Goal: Task Accomplishment & Management: Manage account settings

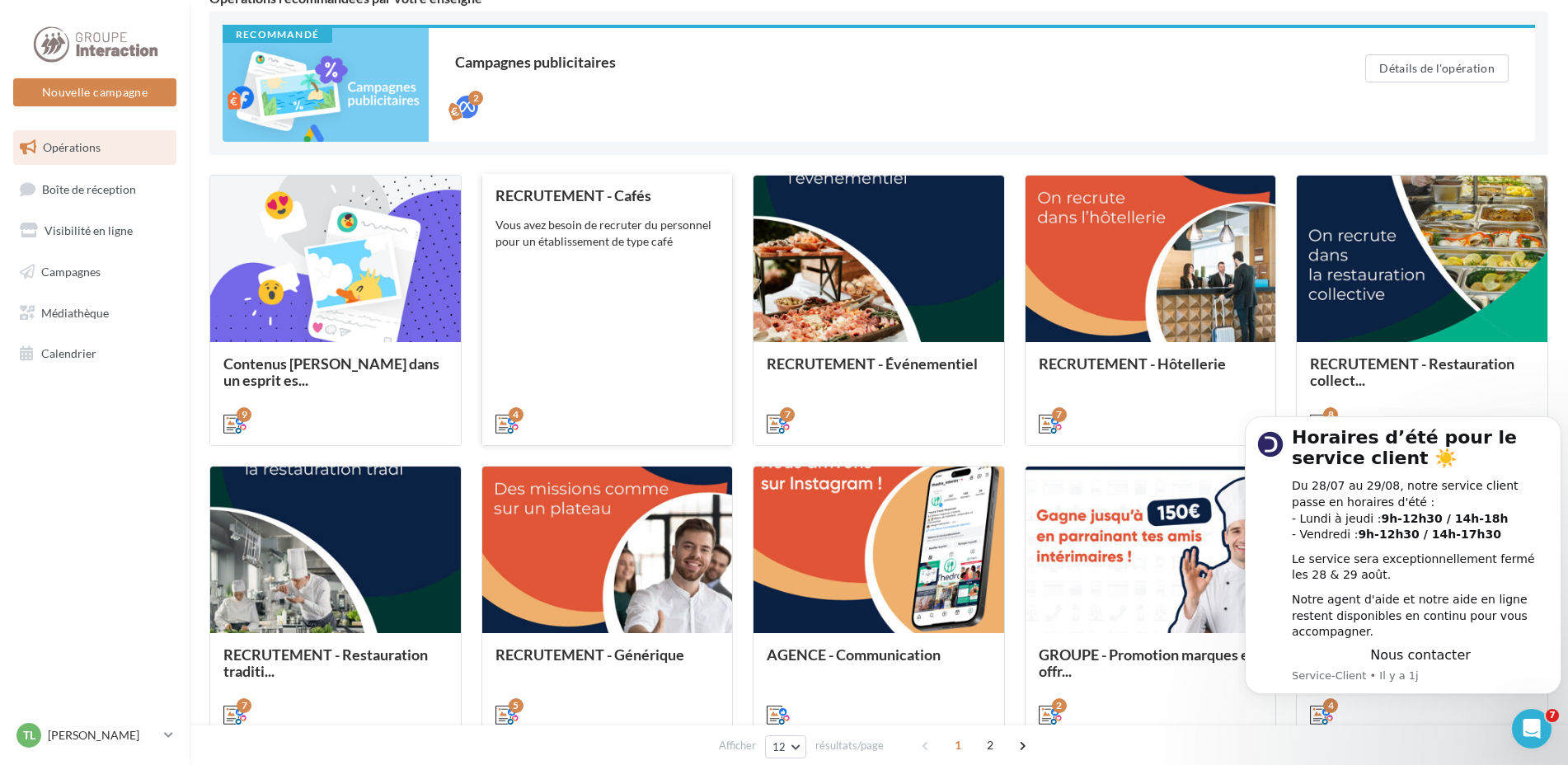
scroll to position [494, 0]
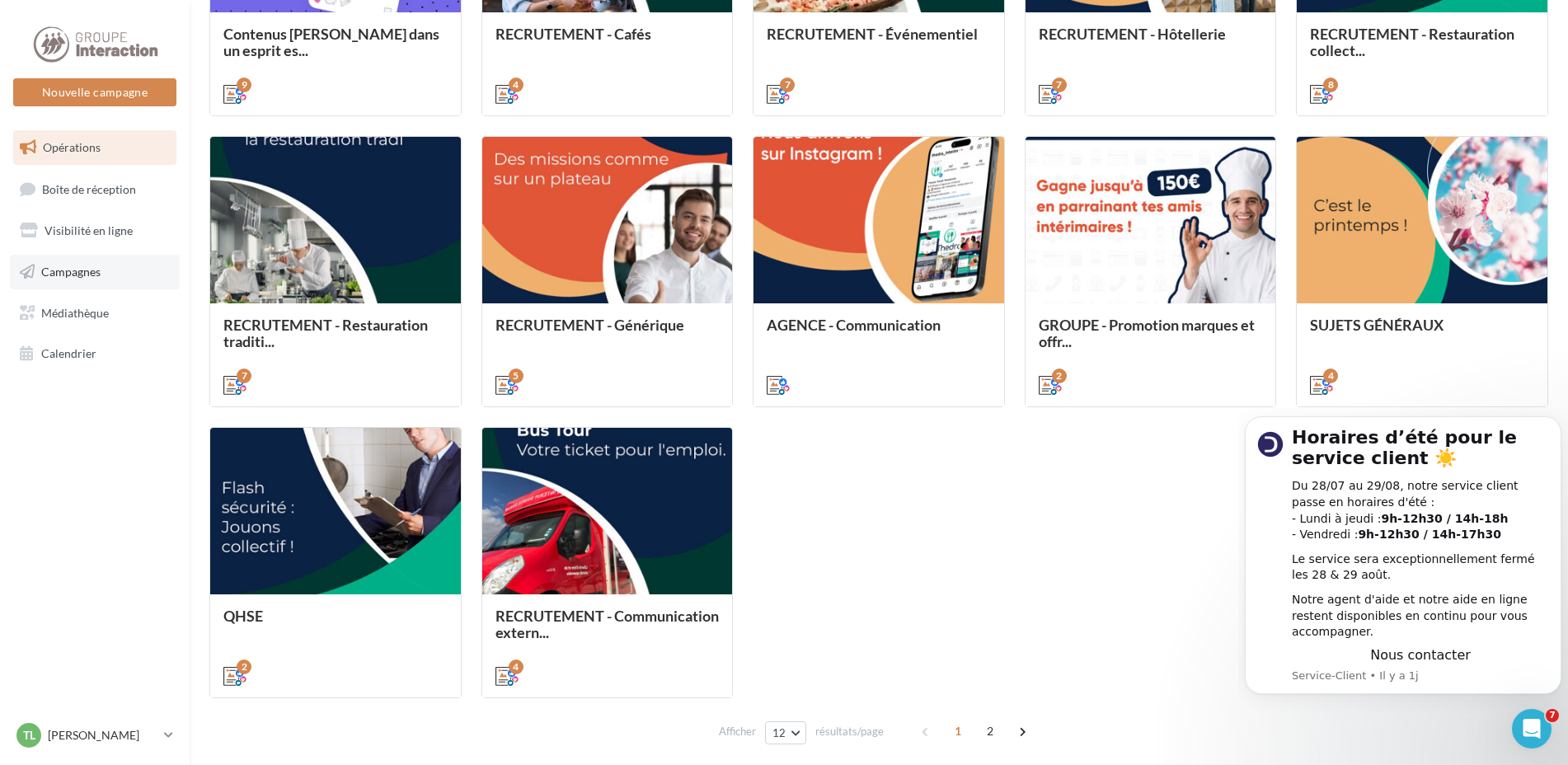
click at [107, 274] on link "Campagnes" at bounding box center [95, 272] width 170 height 35
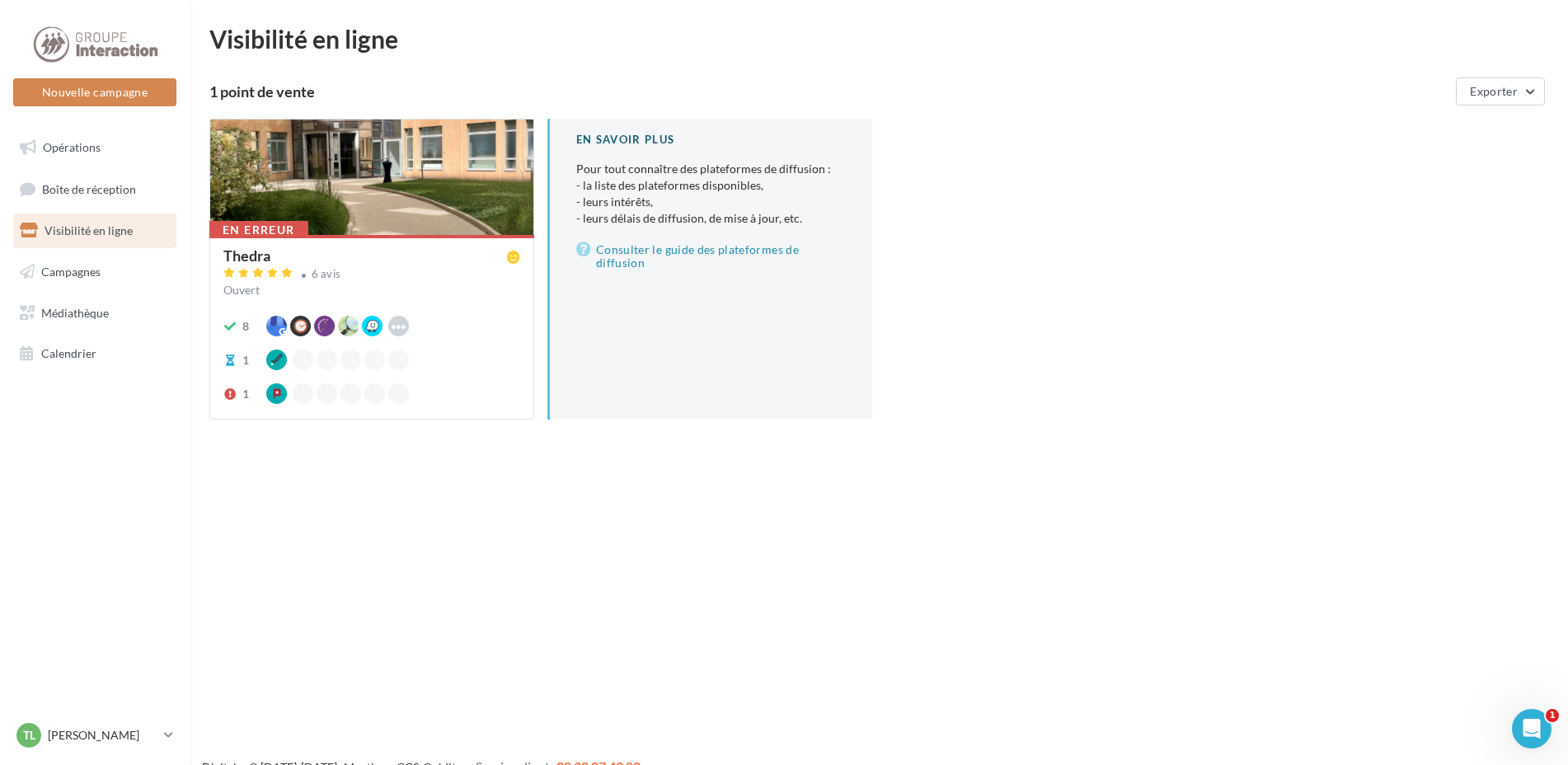
click at [312, 245] on div "En erreur Thedra 6 avis Ouvert 8 Hoodspot Apple Business Connect Facebook 1 1" at bounding box center [371, 326] width 323 height 182
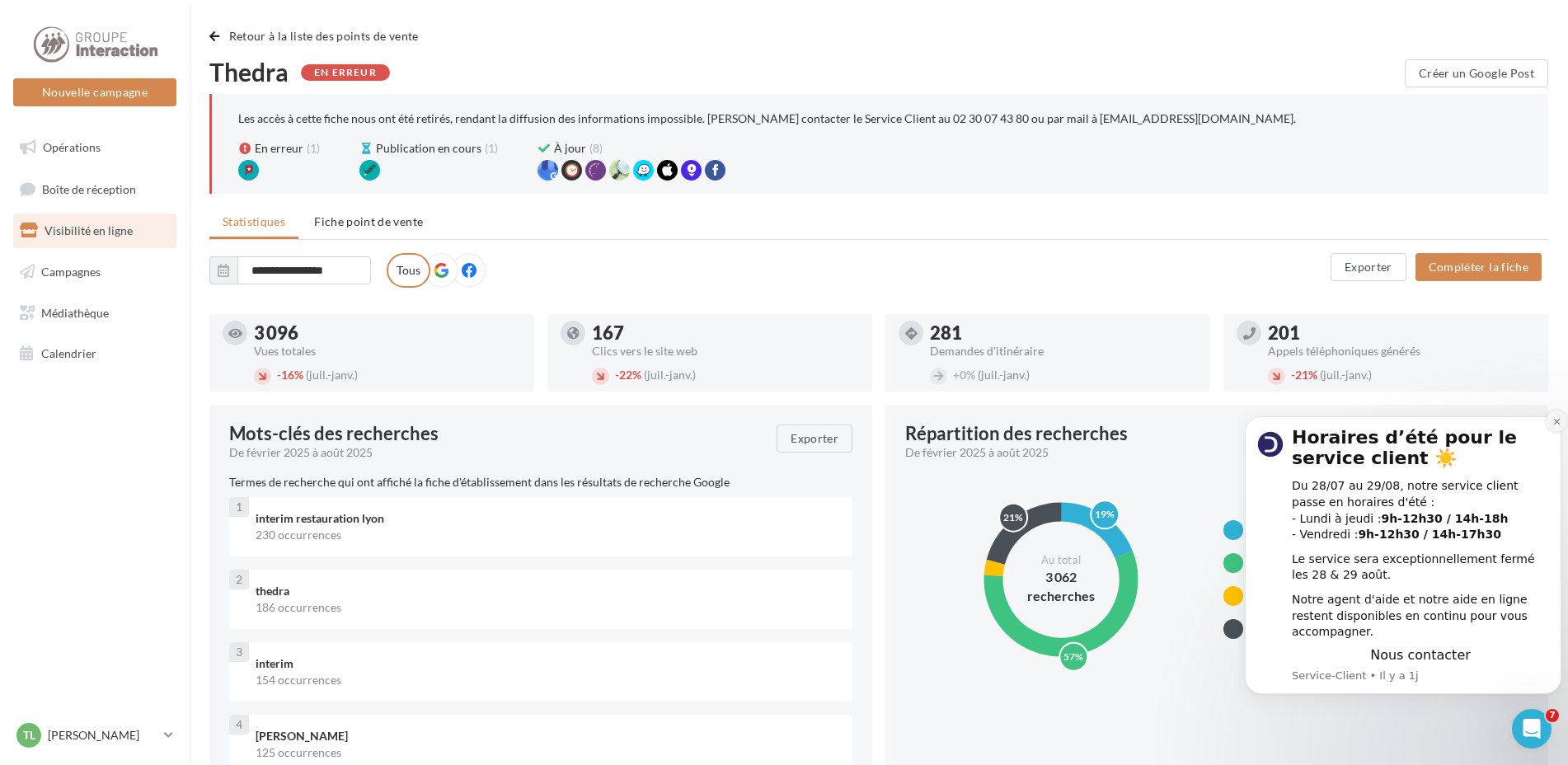
click at [1553, 426] on icon "Dismiss notification" at bounding box center [1557, 421] width 9 height 9
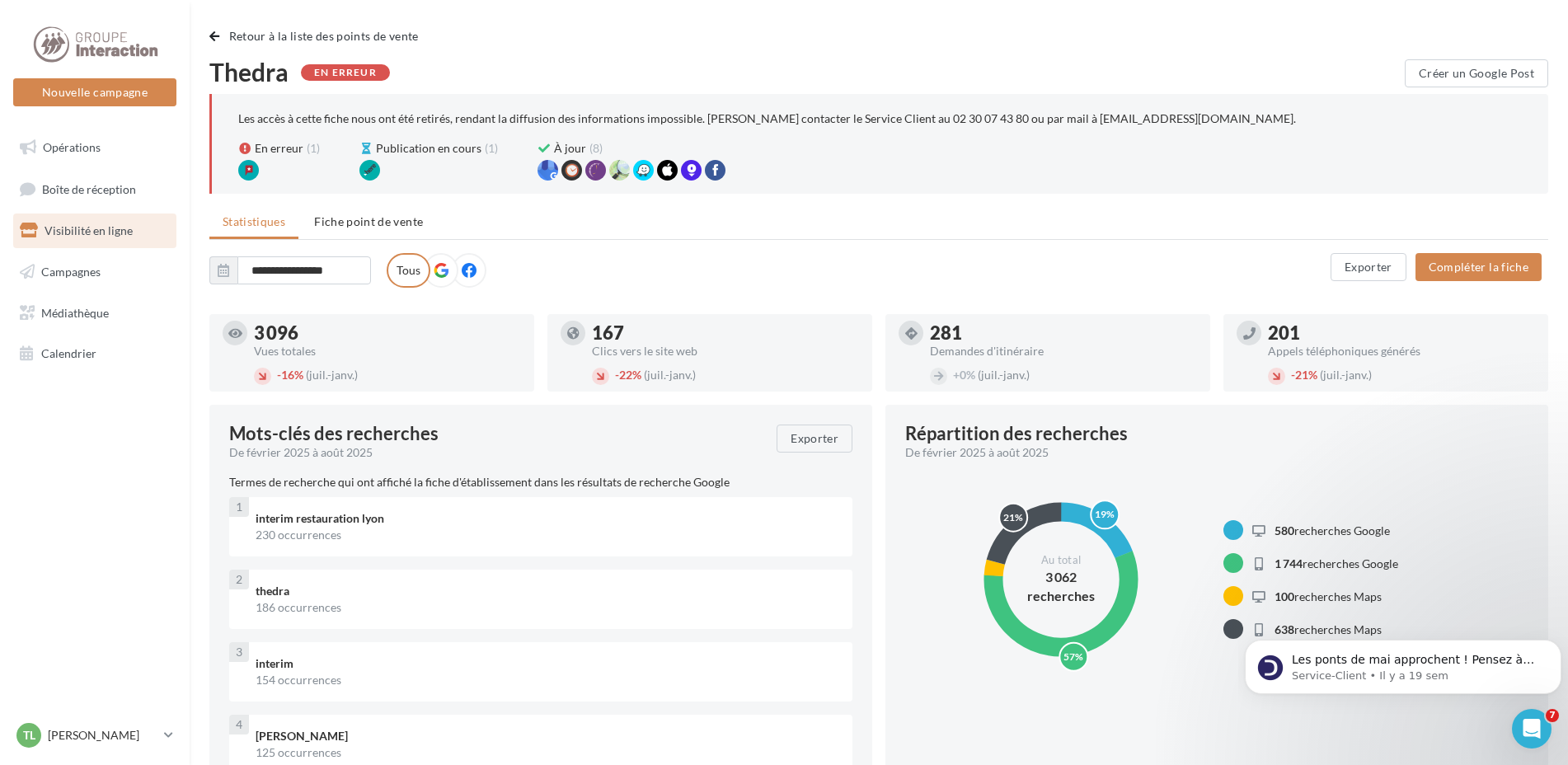
click at [254, 148] on div "En erreur (1)" at bounding box center [278, 149] width 81 height 17
click at [245, 175] on div at bounding box center [248, 170] width 21 height 21
click at [436, 267] on icon at bounding box center [441, 271] width 15 height 15
click at [363, 226] on span "Fiche point de vente" at bounding box center [368, 221] width 109 height 14
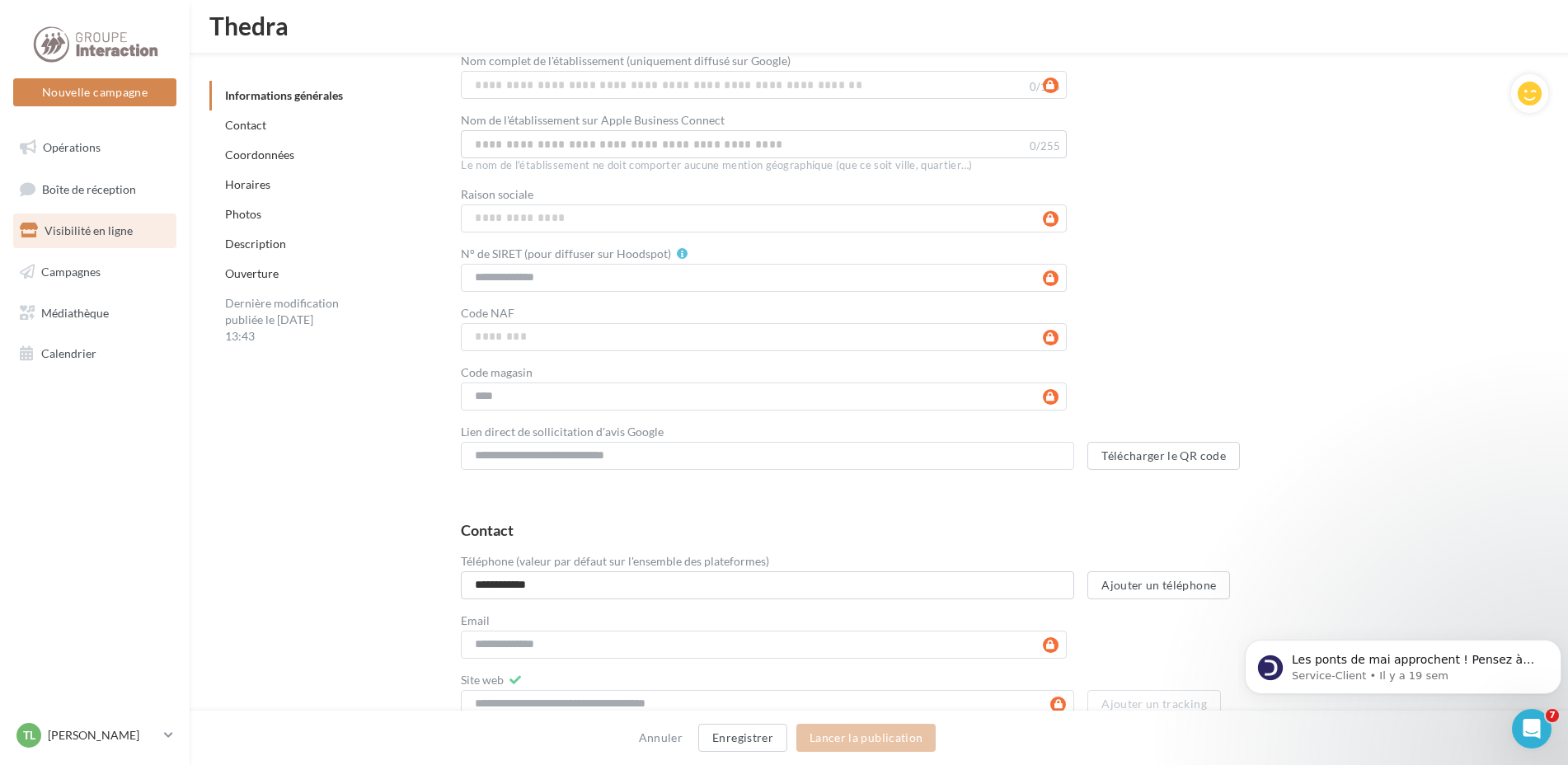
click at [244, 179] on link "Horaires" at bounding box center [247, 184] width 45 height 14
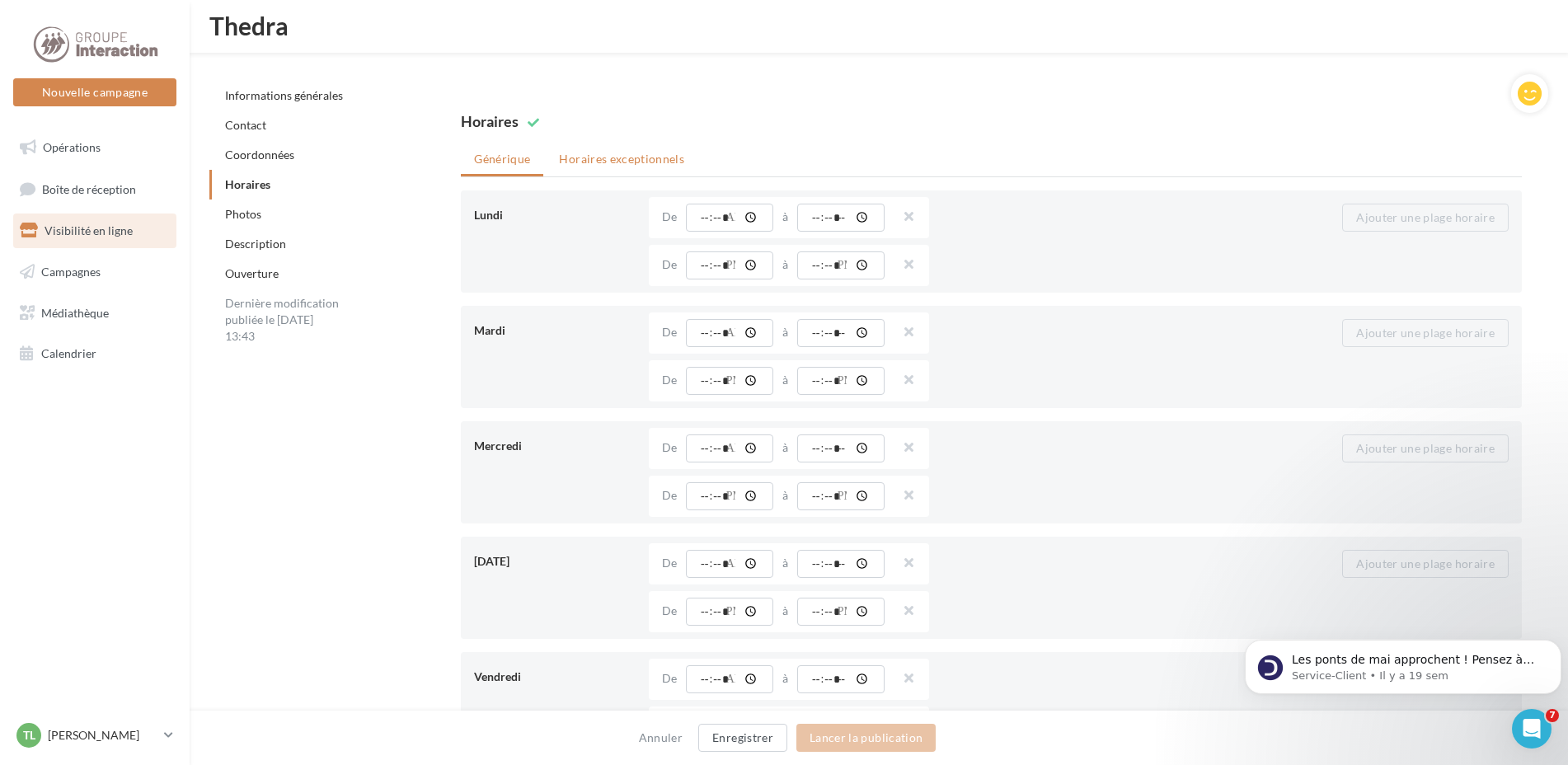
click at [641, 161] on li "Horaires exceptionnels" at bounding box center [622, 159] width 152 height 30
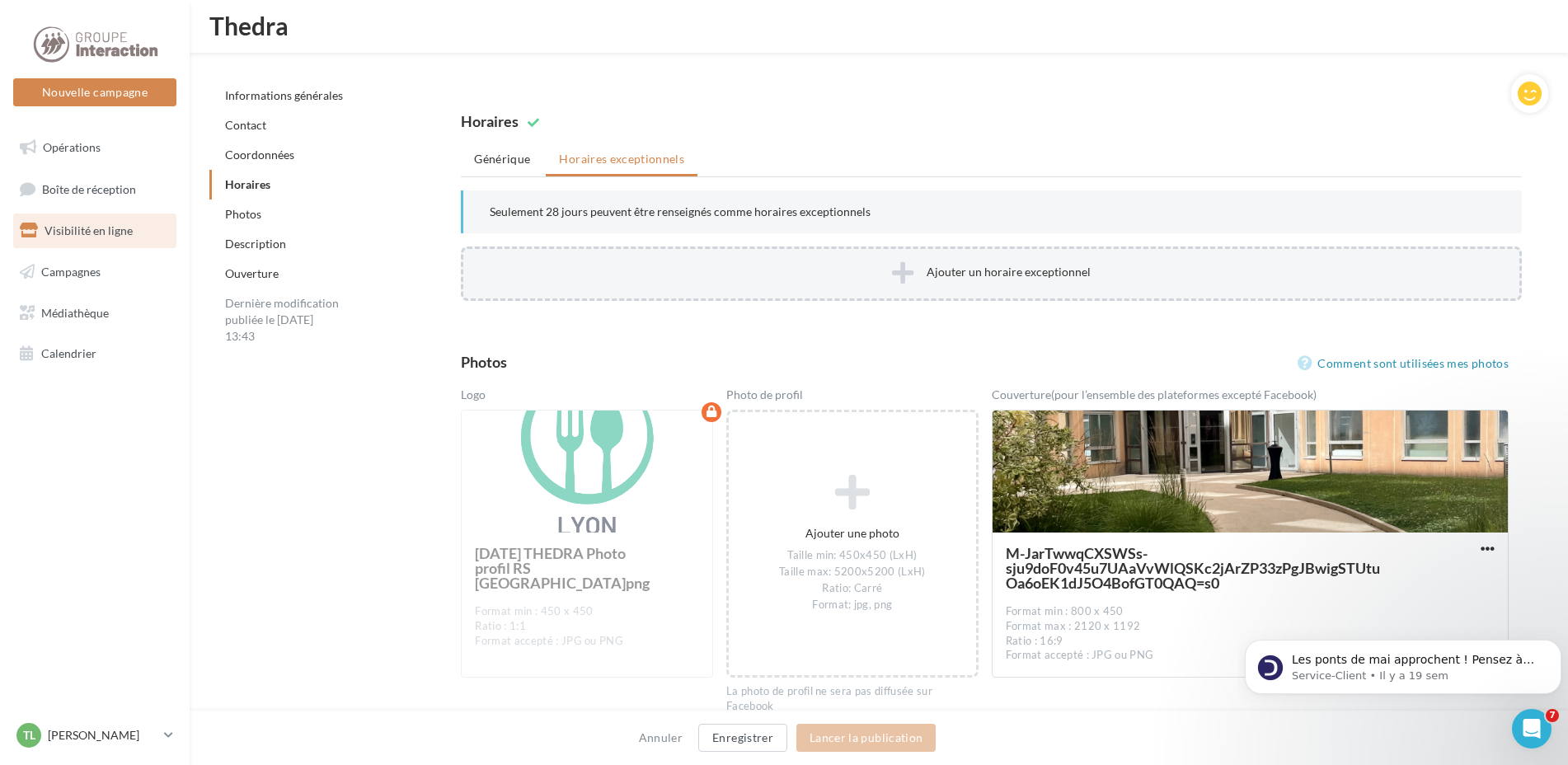
click at [951, 275] on button "Ajouter un horaire exceptionnel" at bounding box center [991, 273] width 1060 height 54
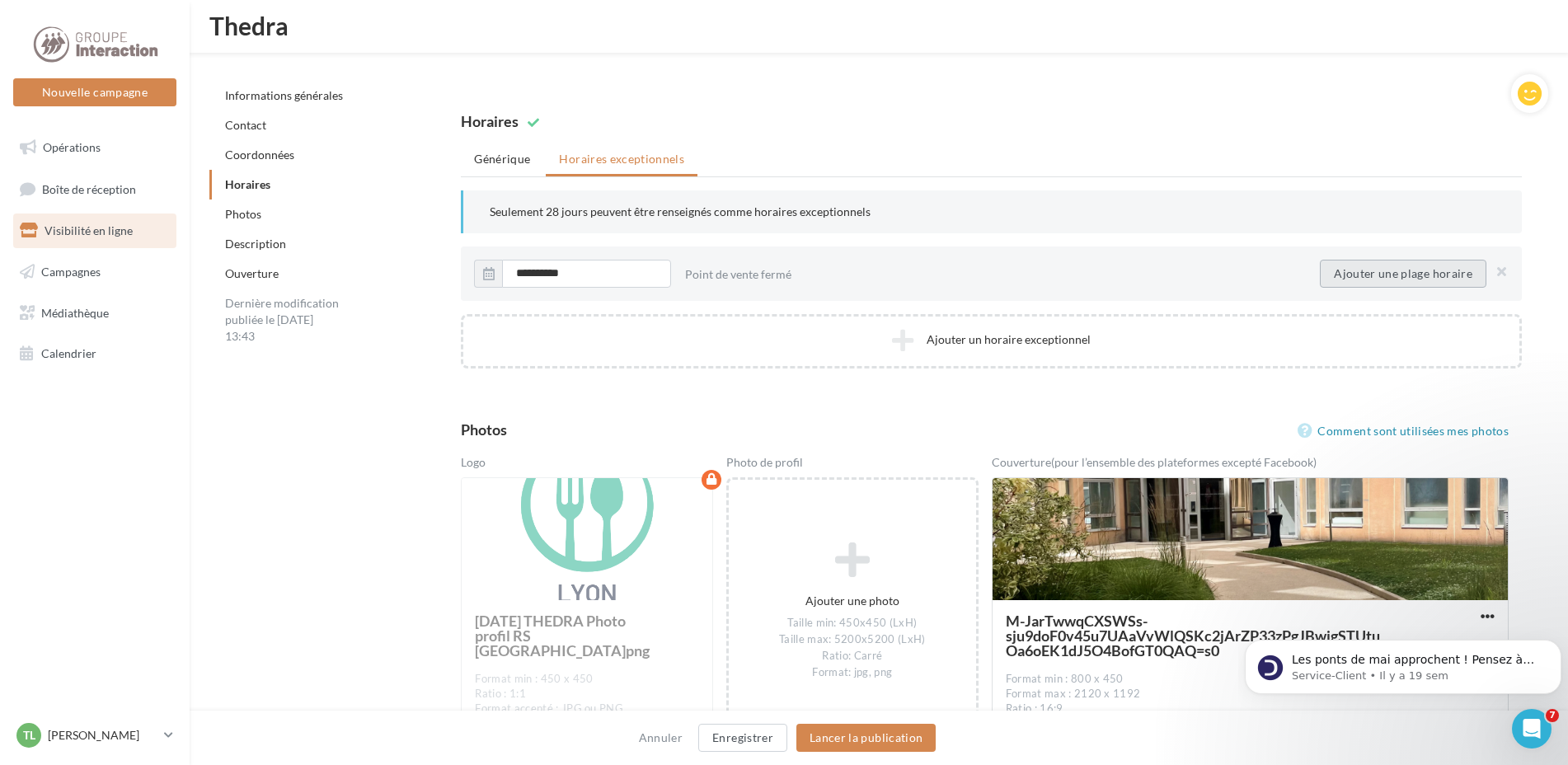
click at [1439, 272] on button "Ajouter une plage horaire" at bounding box center [1403, 273] width 167 height 28
click at [1506, 271] on button "button" at bounding box center [1498, 273] width 20 height 23
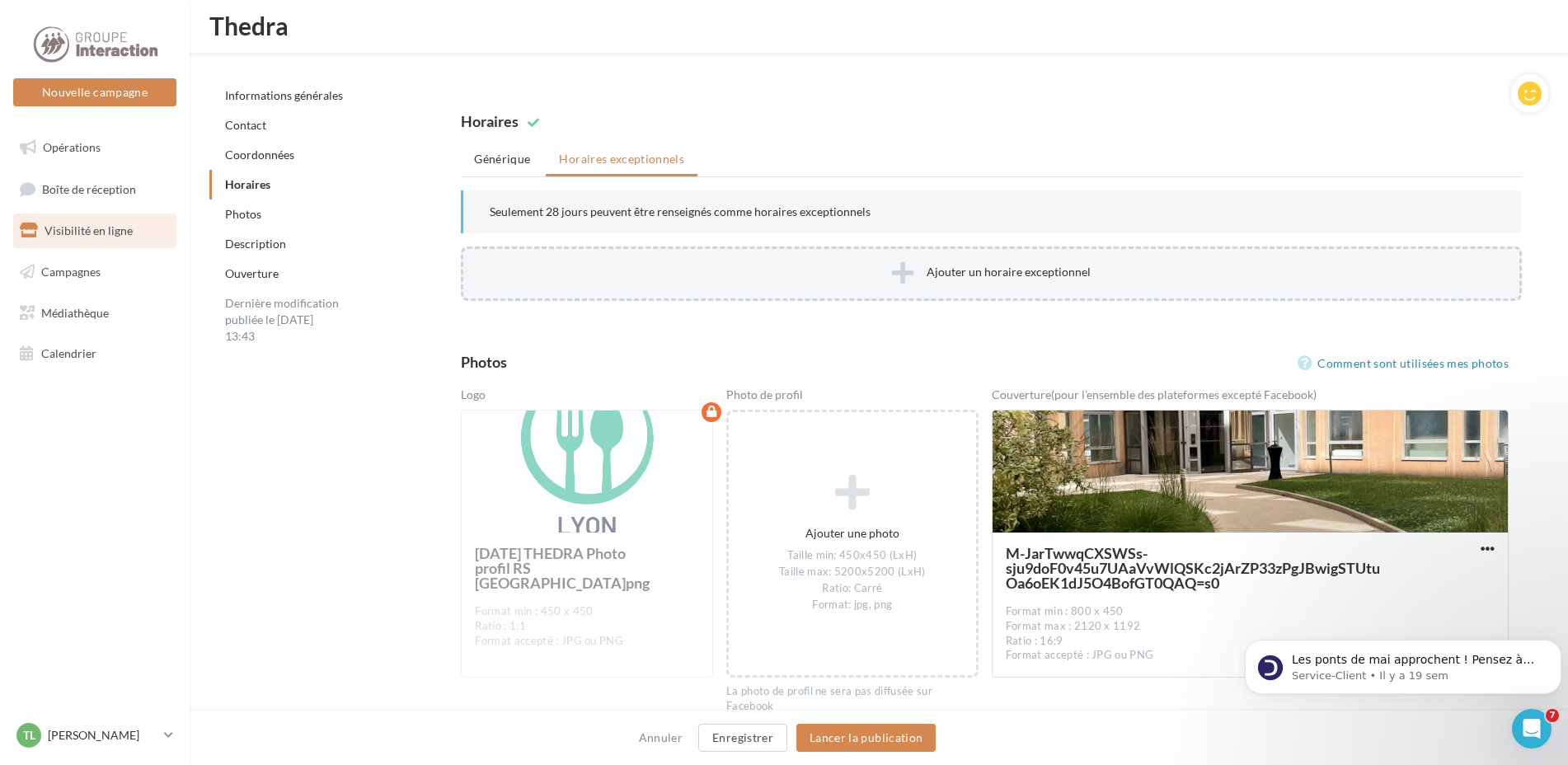
click at [841, 270] on button "Ajouter un horaire exceptionnel" at bounding box center [991, 273] width 1060 height 54
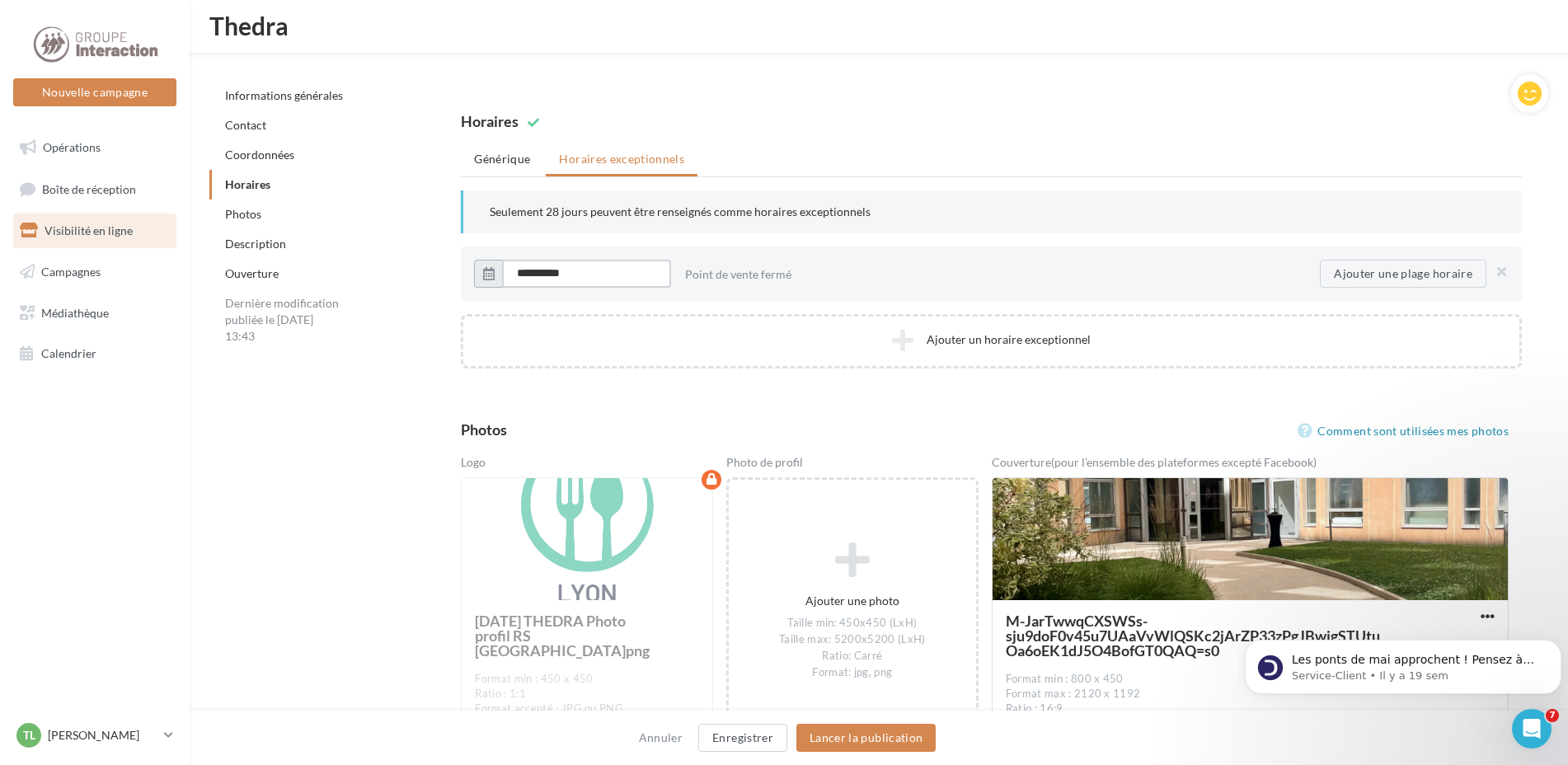
click at [543, 277] on input "**********" at bounding box center [586, 273] width 169 height 28
click at [885, 325] on button "button" at bounding box center [886, 319] width 14 height 23
click at [880, 429] on button "21" at bounding box center [880, 430] width 24 height 24
type input "**********"
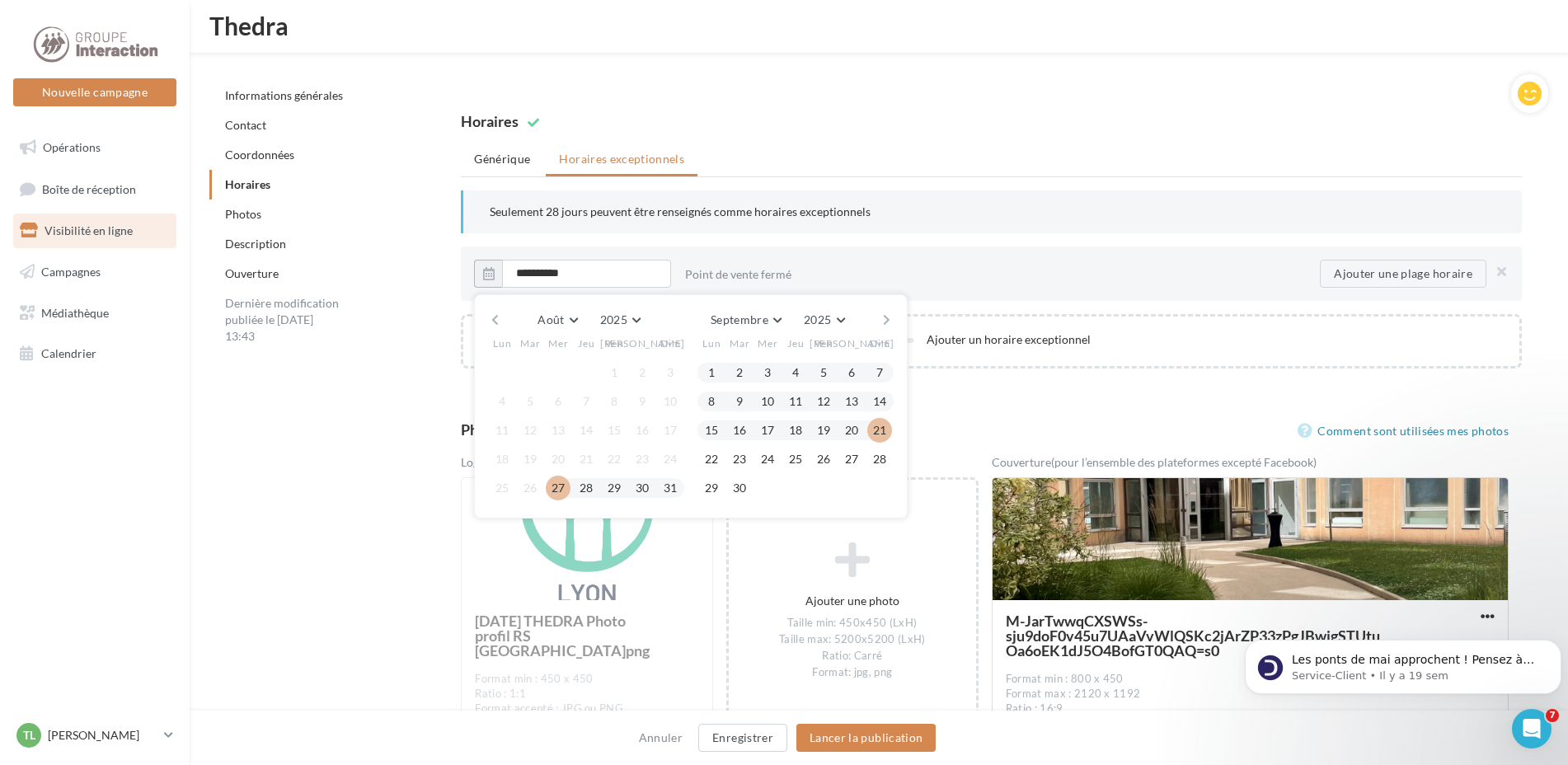
click at [560, 489] on button "27" at bounding box center [558, 488] width 24 height 24
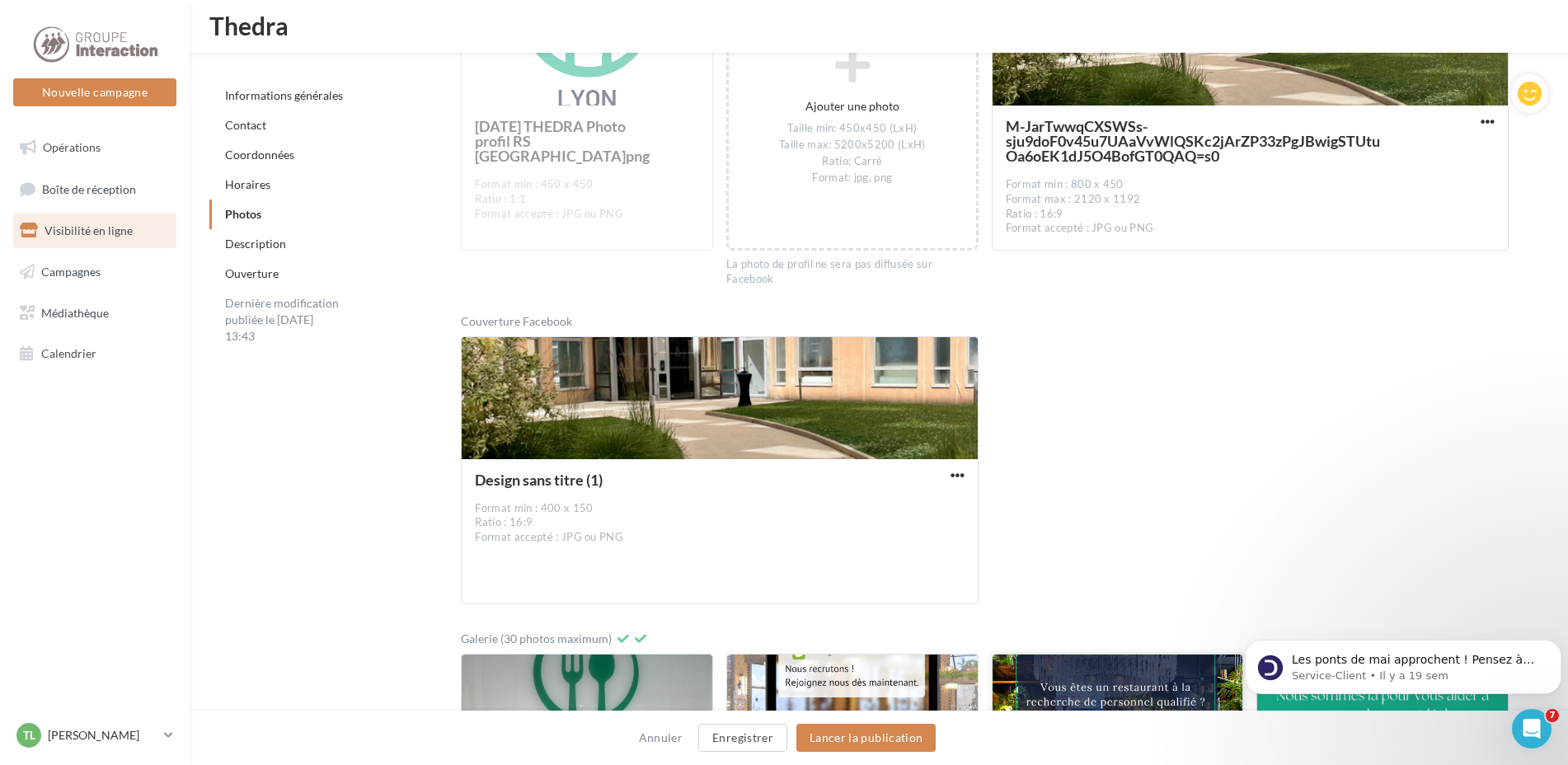
scroll to position [2209, 0]
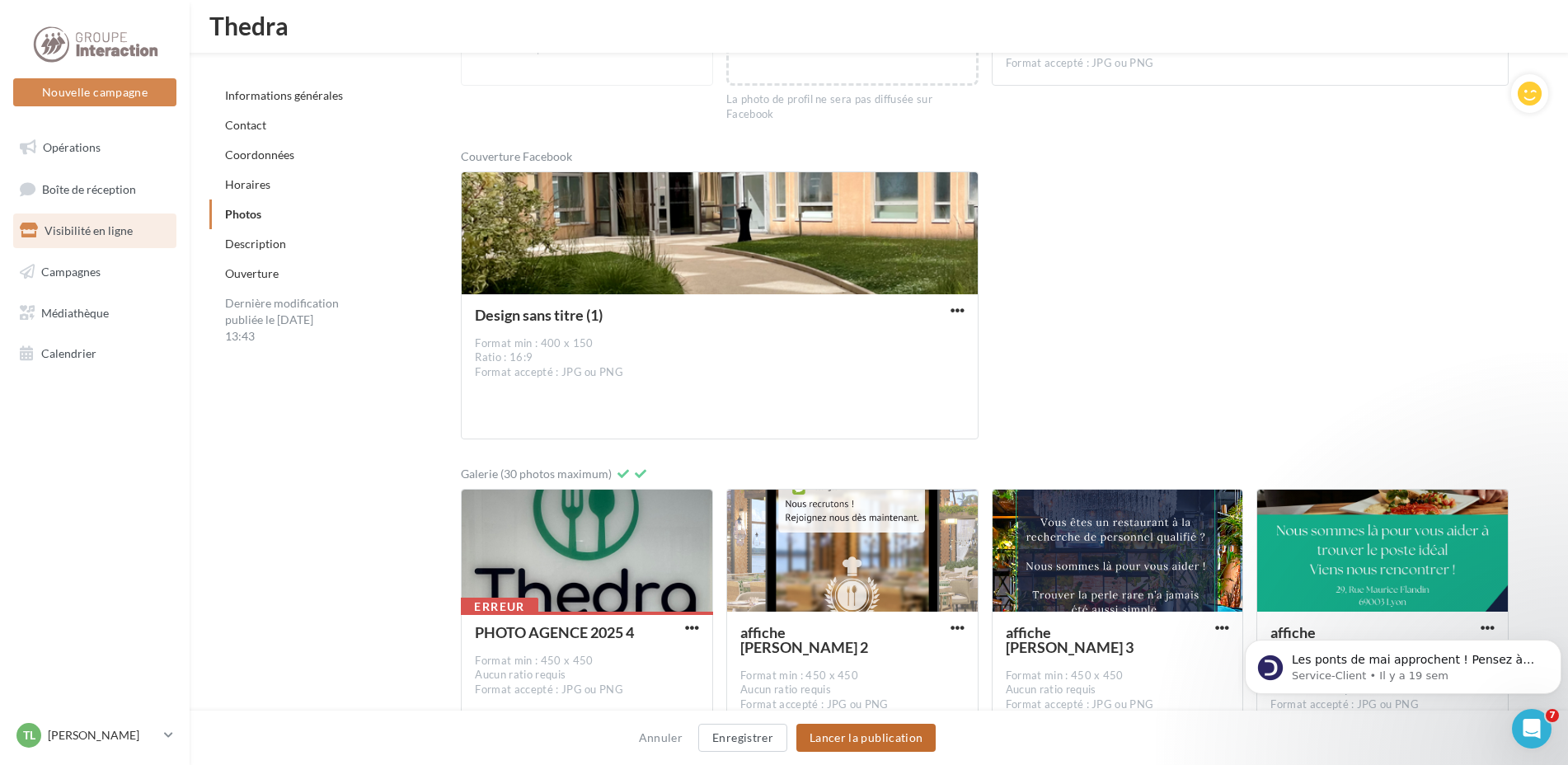
click at [868, 743] on button "Lancer la publication" at bounding box center [865, 738] width 140 height 28
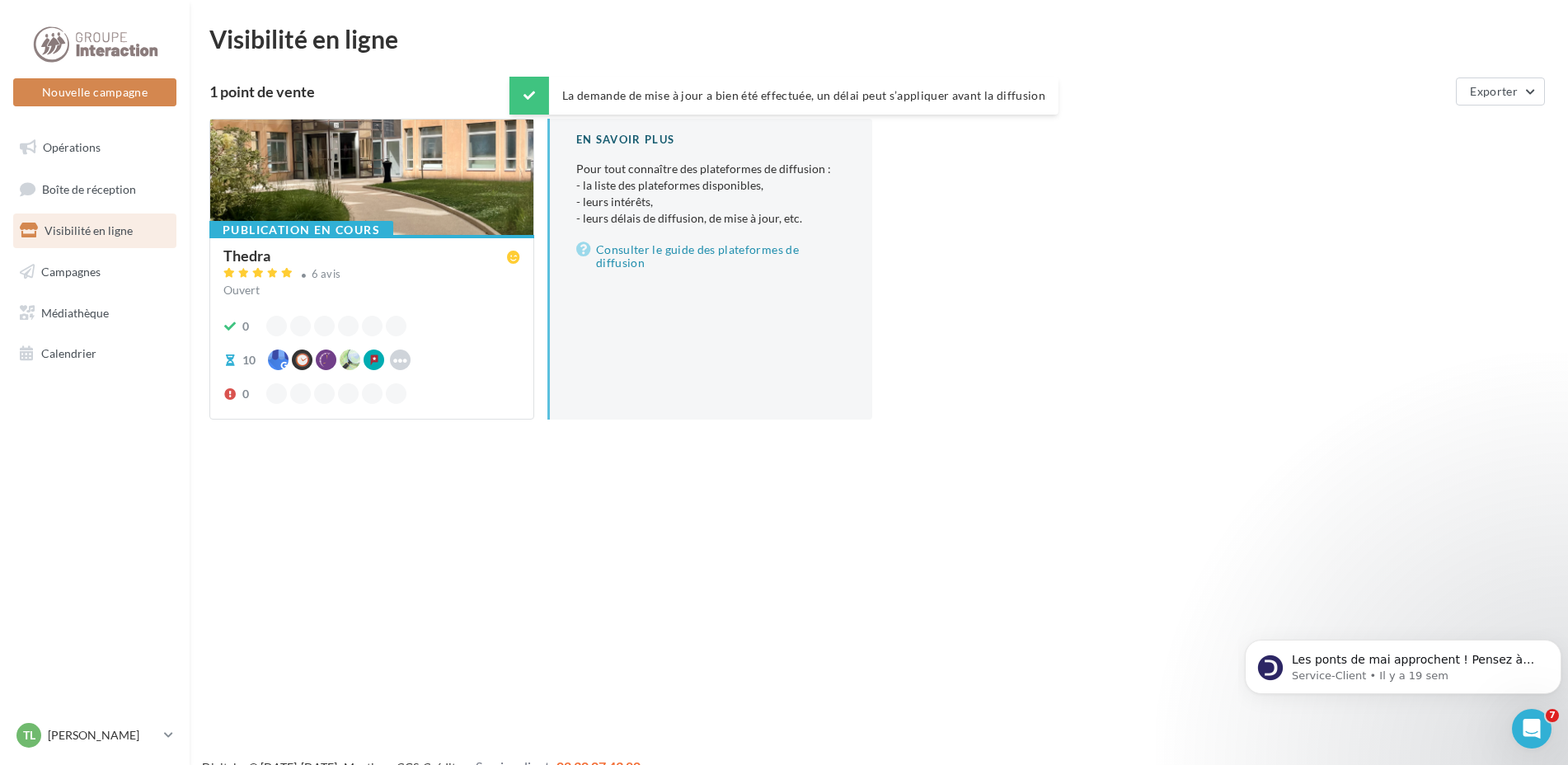
click at [363, 239] on div "Publication en cours Thedra 6 avis Ouvert 0 10 Waze Hoodspot Apple Business Con…" at bounding box center [371, 326] width 323 height 182
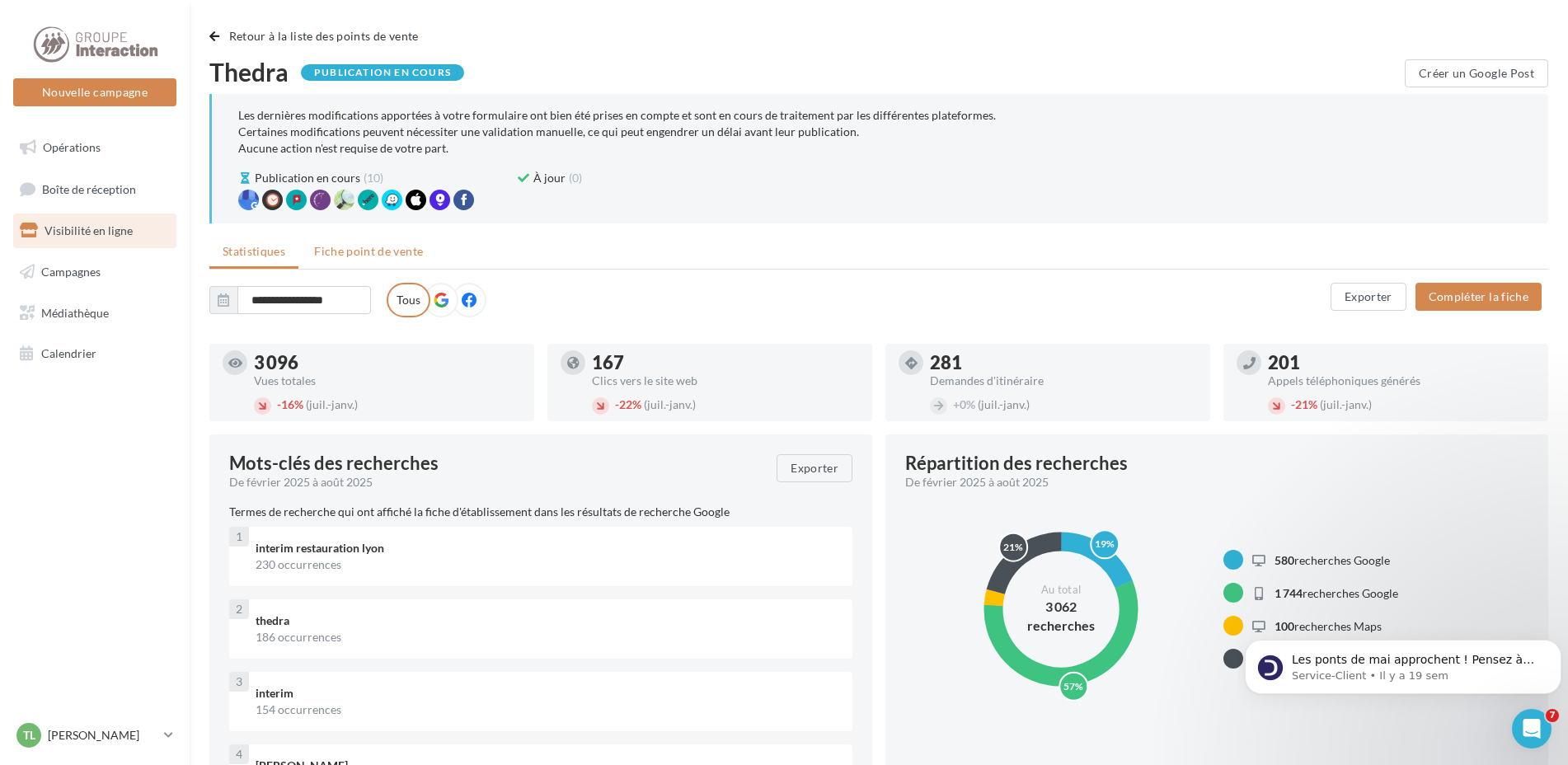
click at [367, 251] on span "Fiche point de vente" at bounding box center [368, 250] width 109 height 14
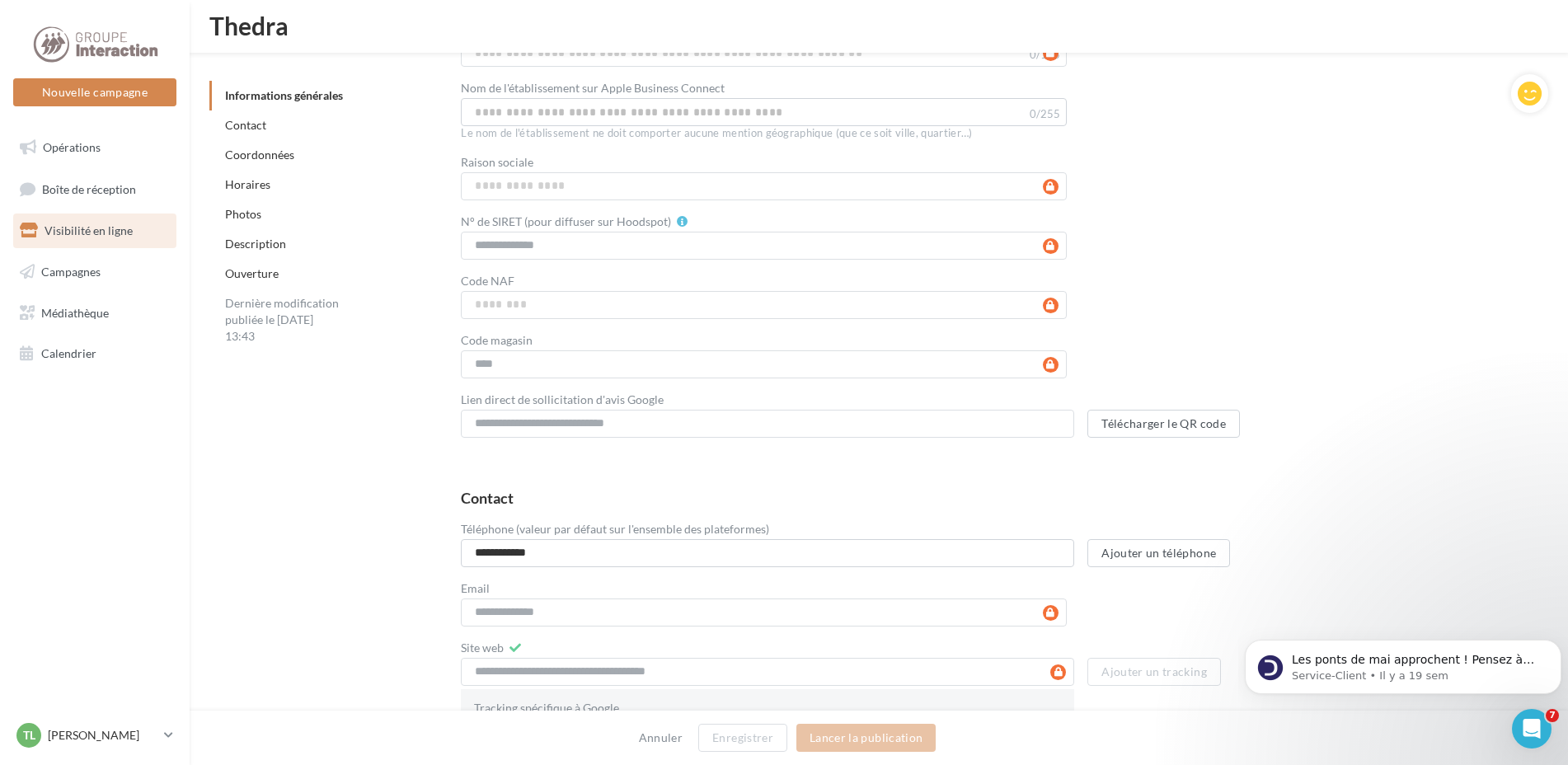
scroll to position [843, 0]
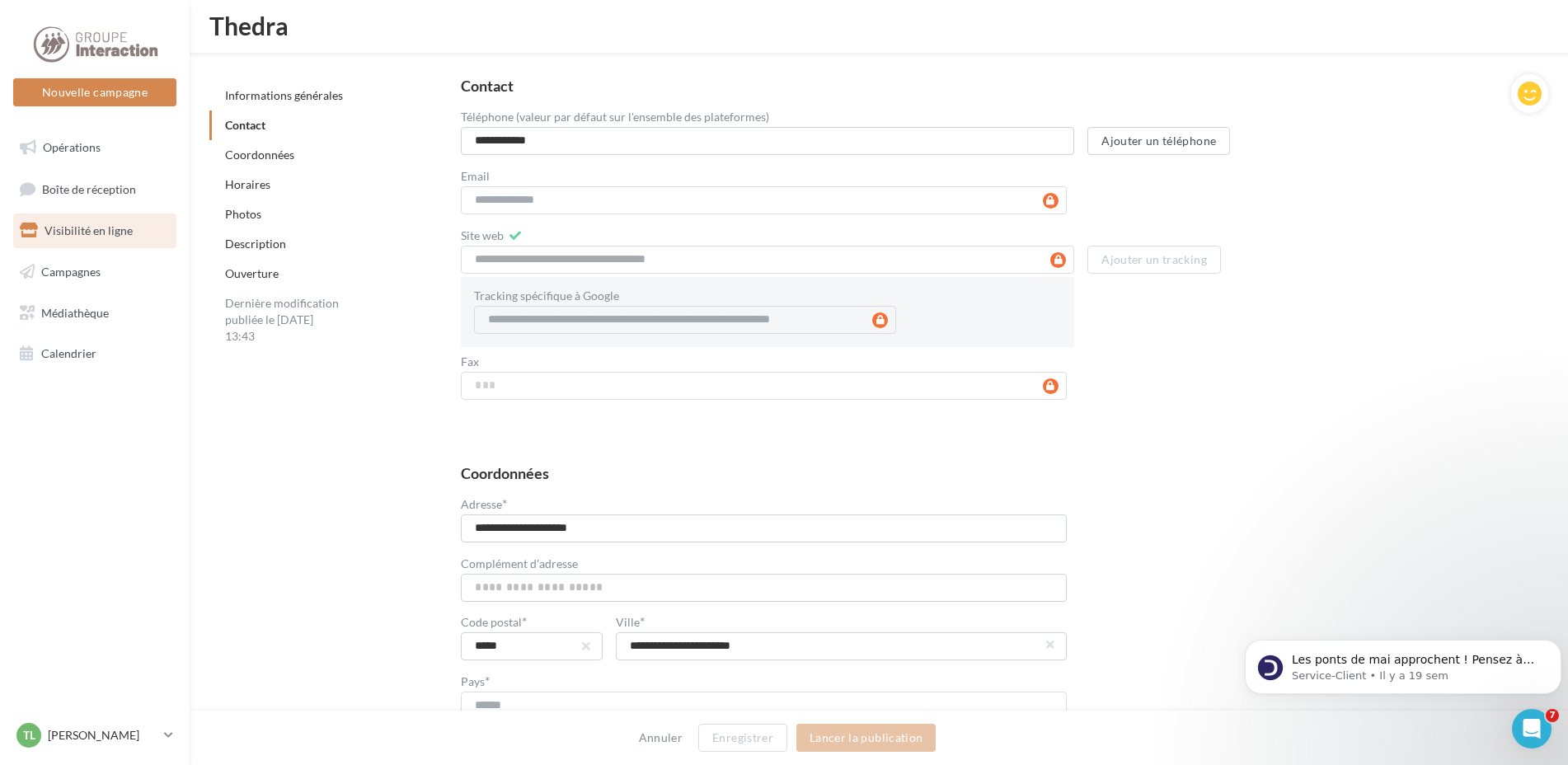
click at [241, 188] on link "Horaires" at bounding box center [247, 184] width 45 height 14
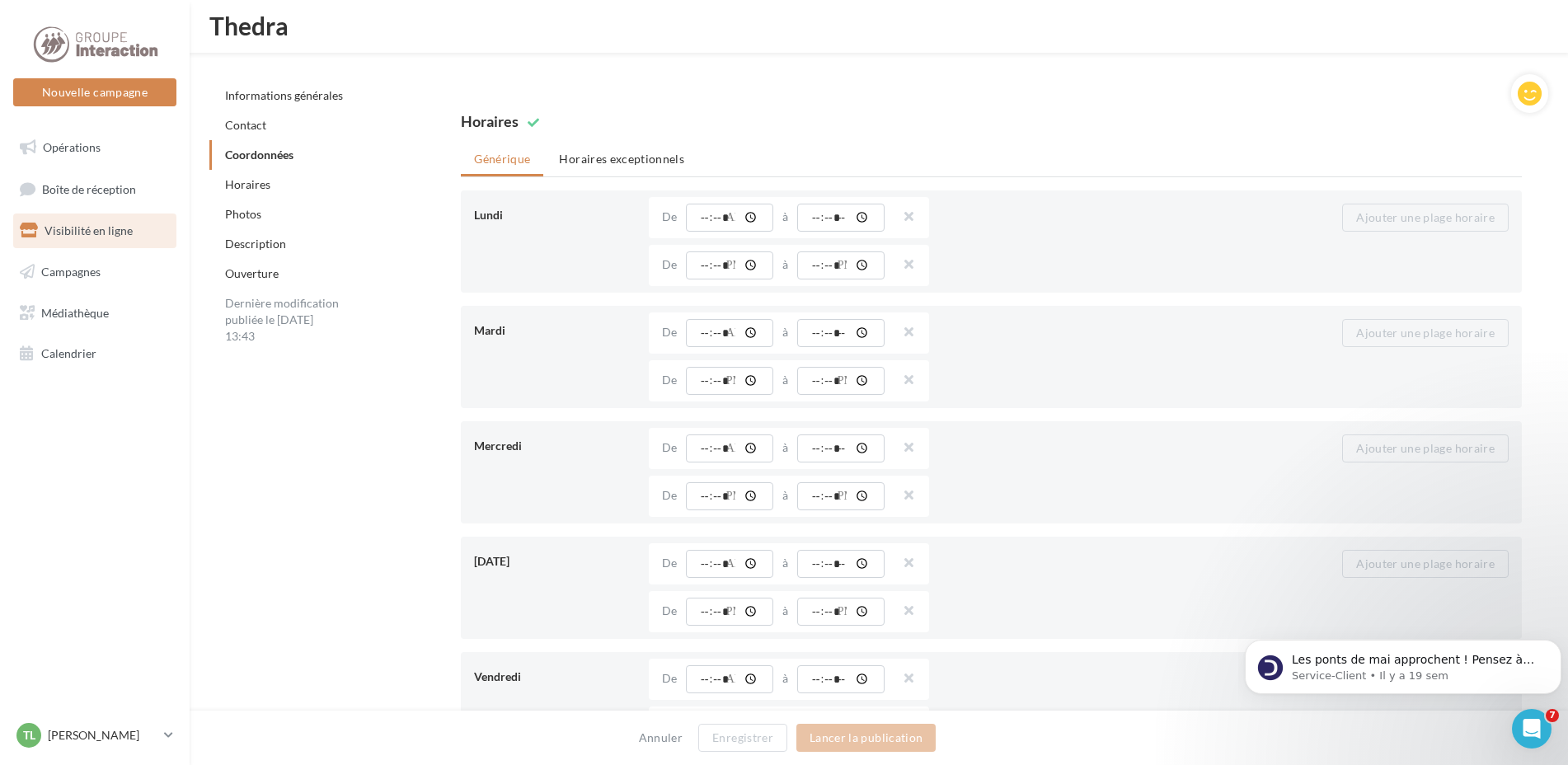
scroll to position [1332, 0]
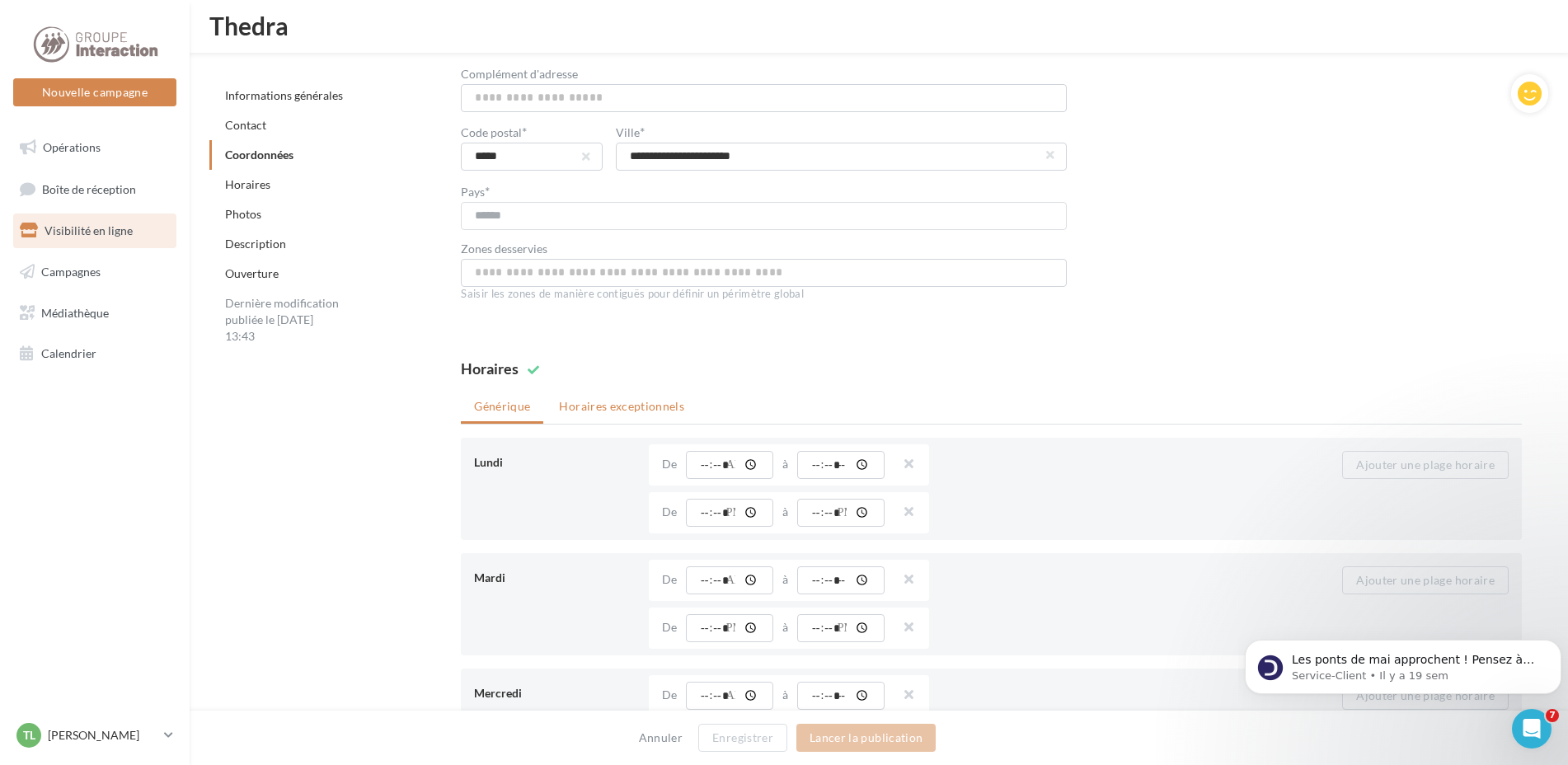
click at [608, 399] on li "Horaires exceptionnels" at bounding box center [622, 406] width 152 height 30
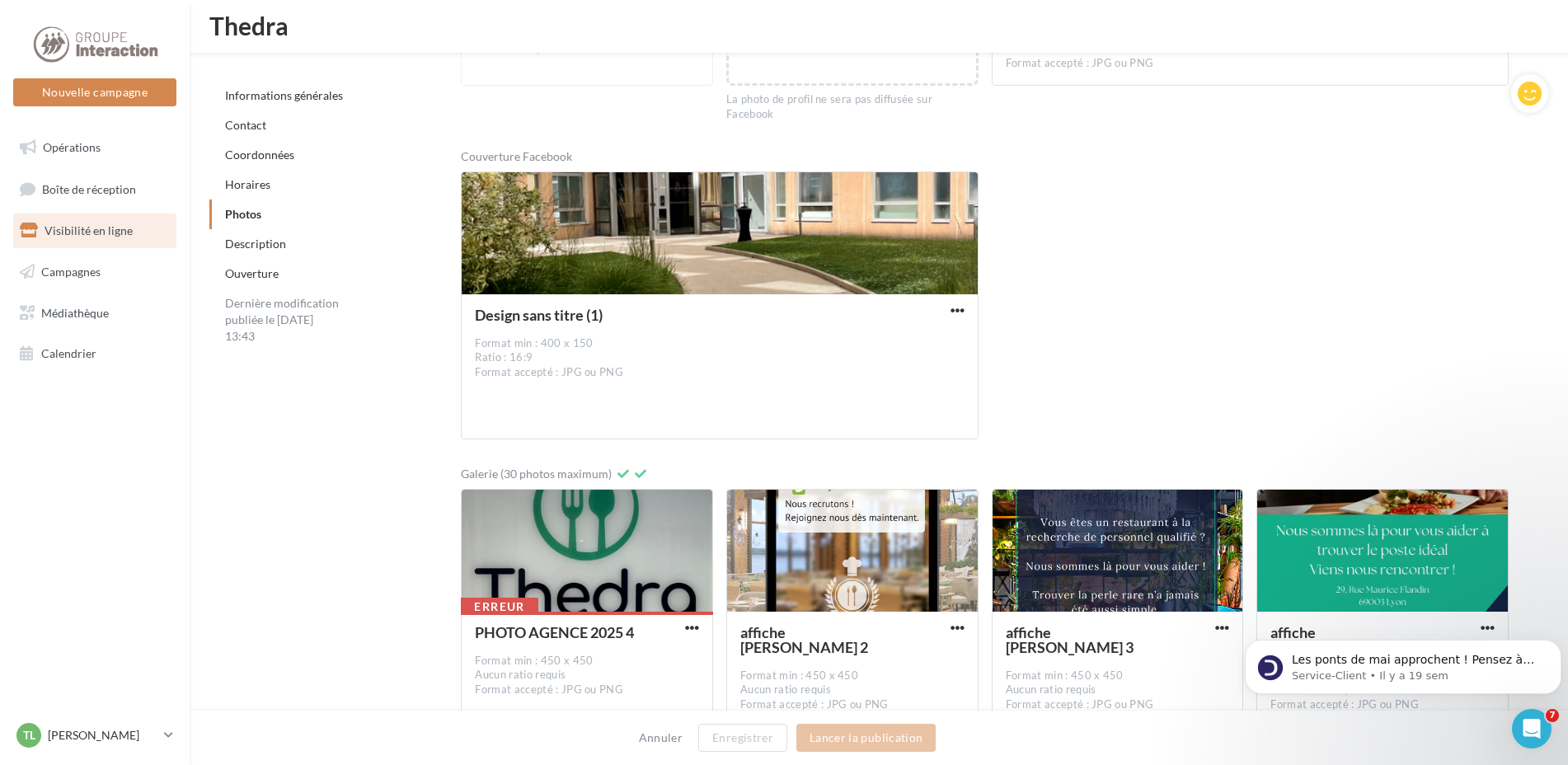
scroll to position [2486, 0]
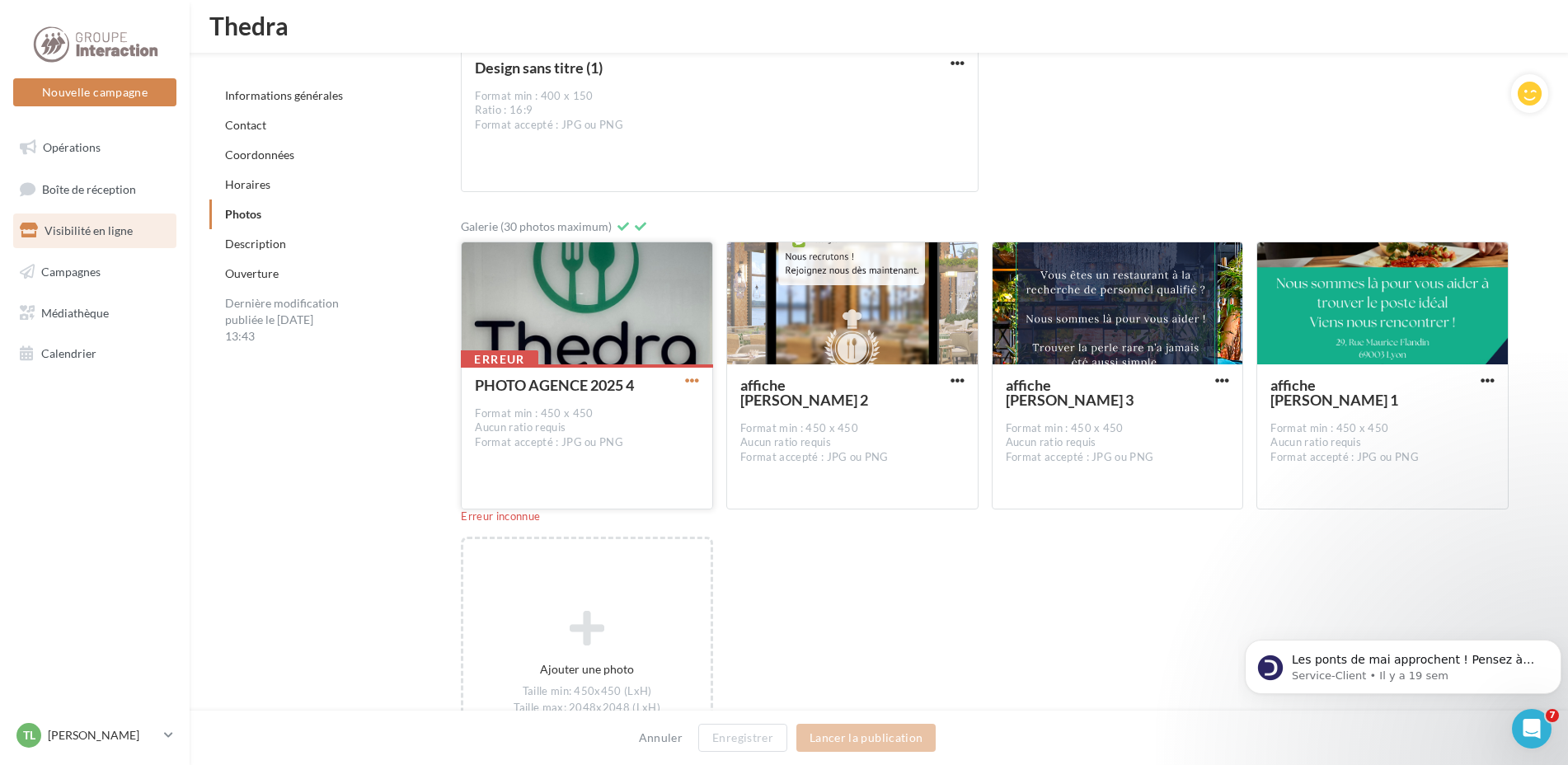
click at [692, 375] on span "button" at bounding box center [691, 380] width 14 height 14
click at [626, 494] on button "Supprimer" at bounding box center [615, 499] width 174 height 43
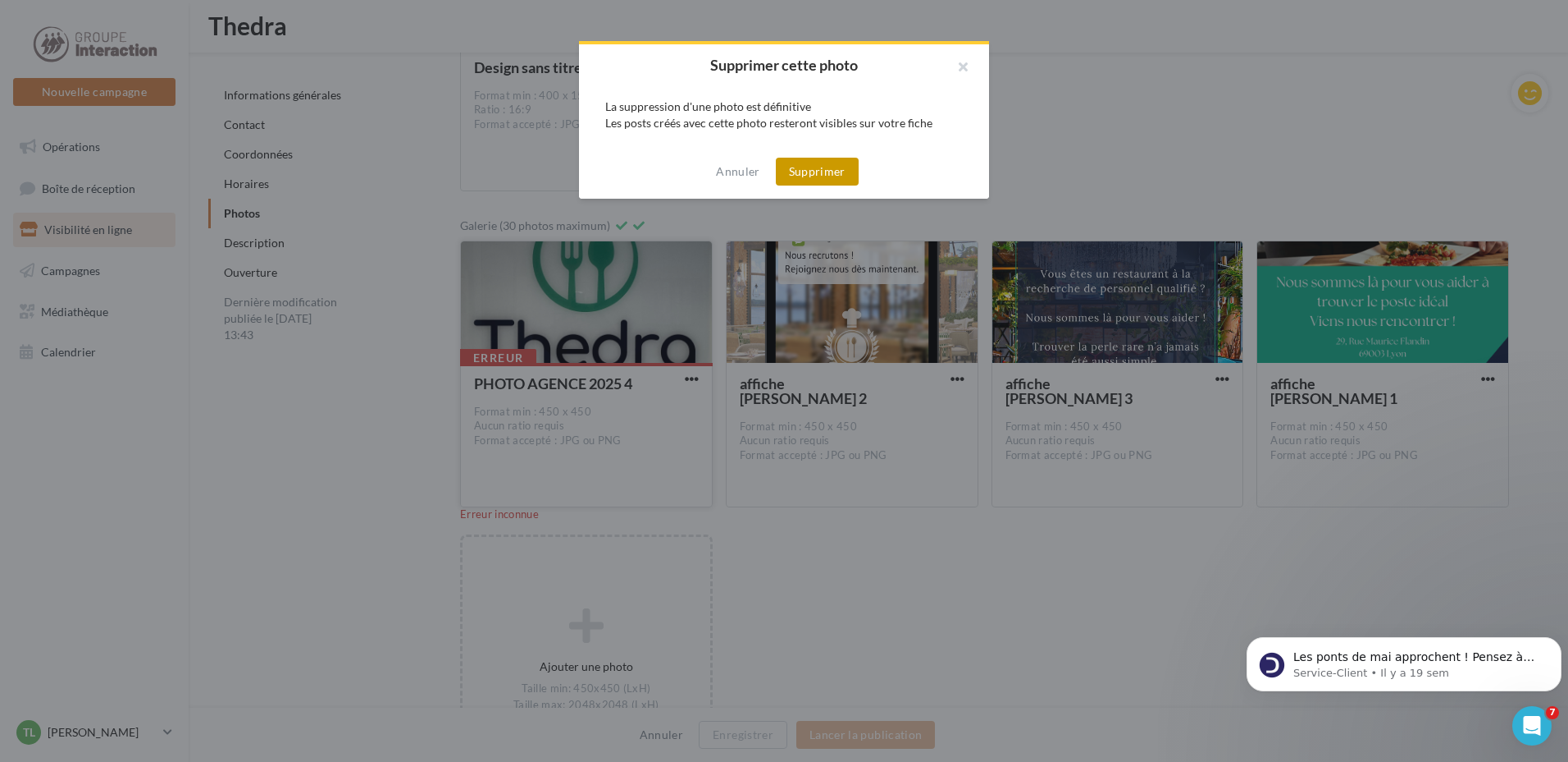
click at [793, 165] on button "Supprimer" at bounding box center [817, 172] width 83 height 28
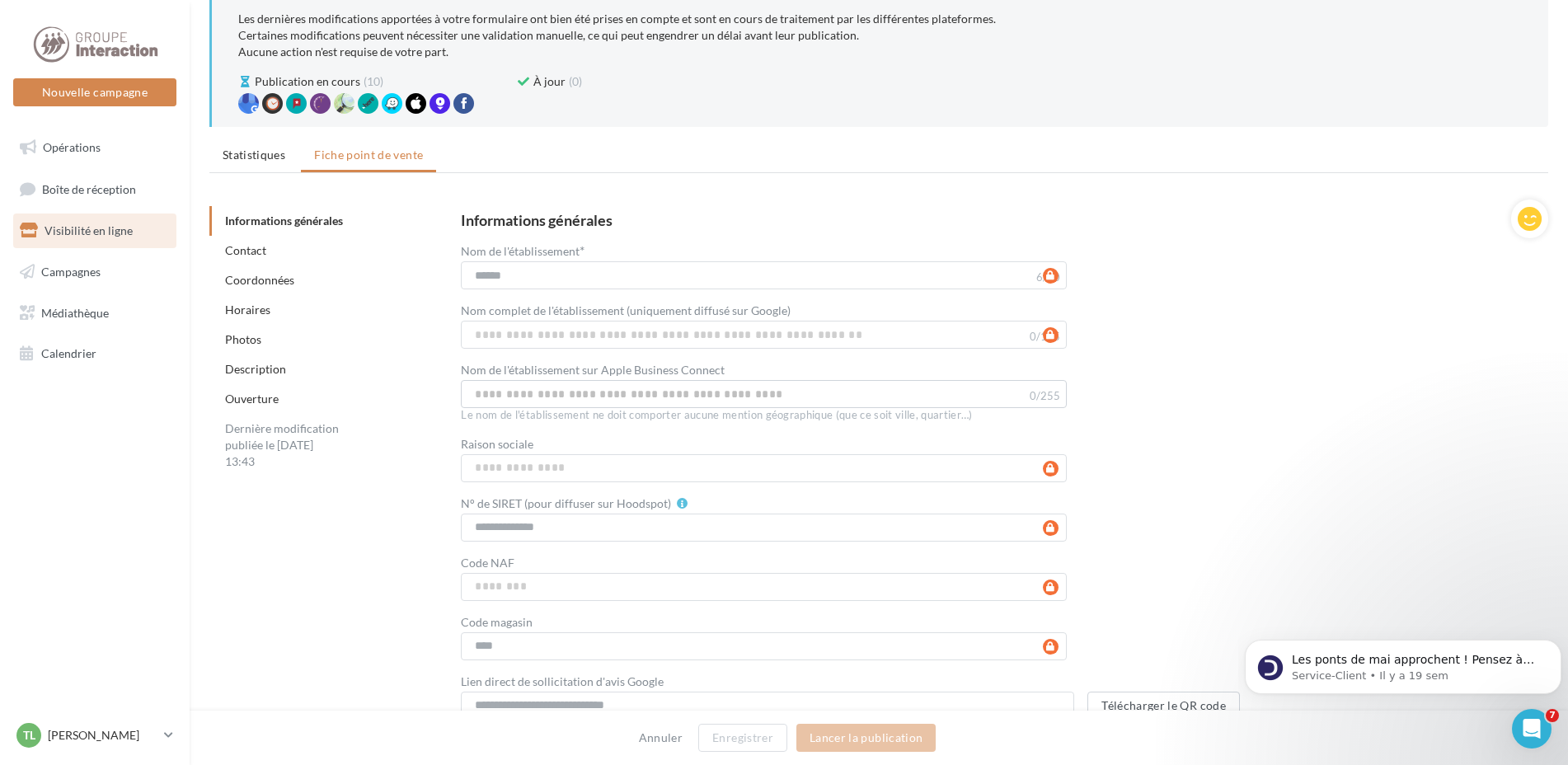
scroll to position [0, 0]
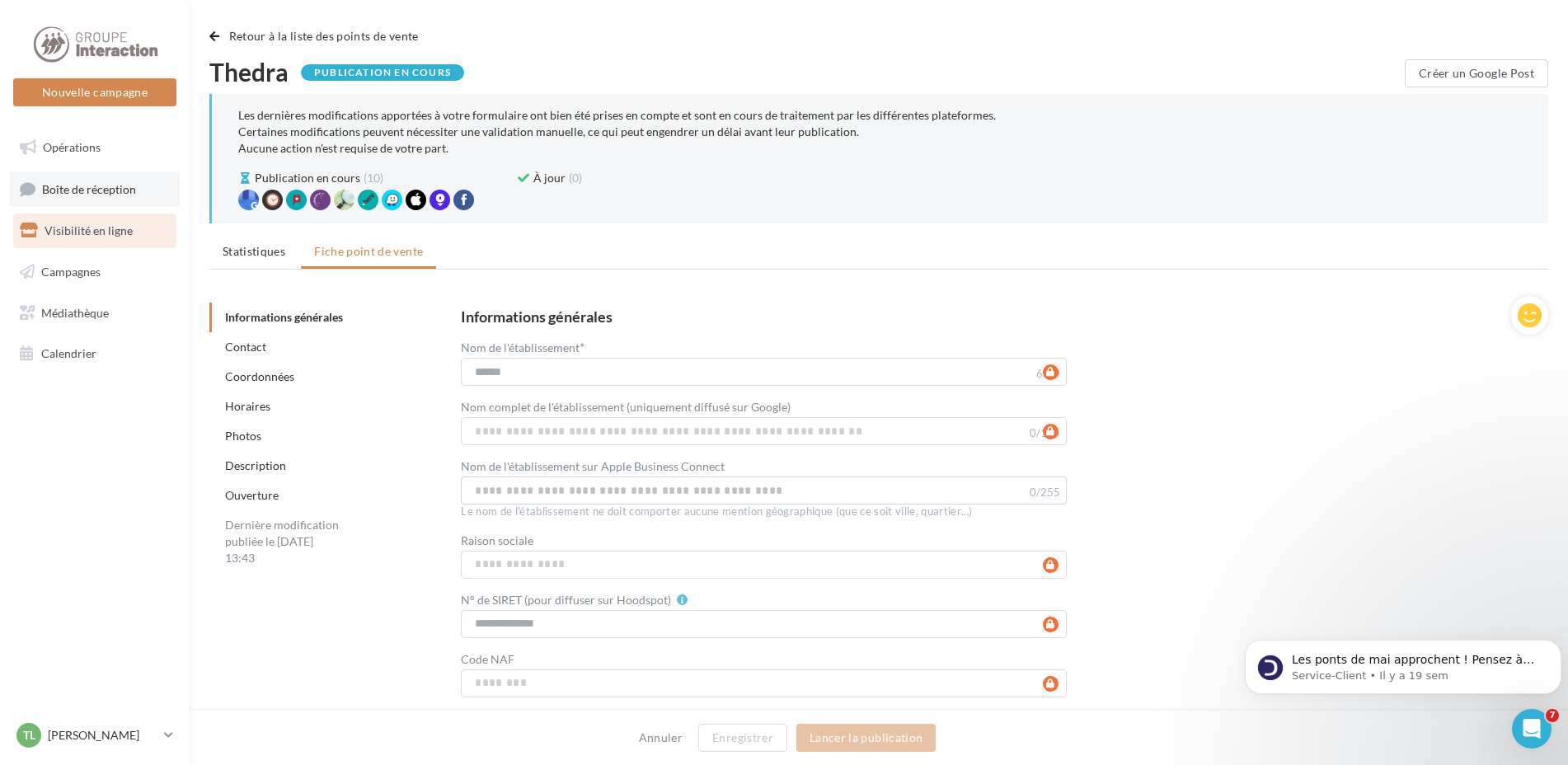
click at [91, 189] on span "Boîte de réception" at bounding box center [89, 188] width 94 height 14
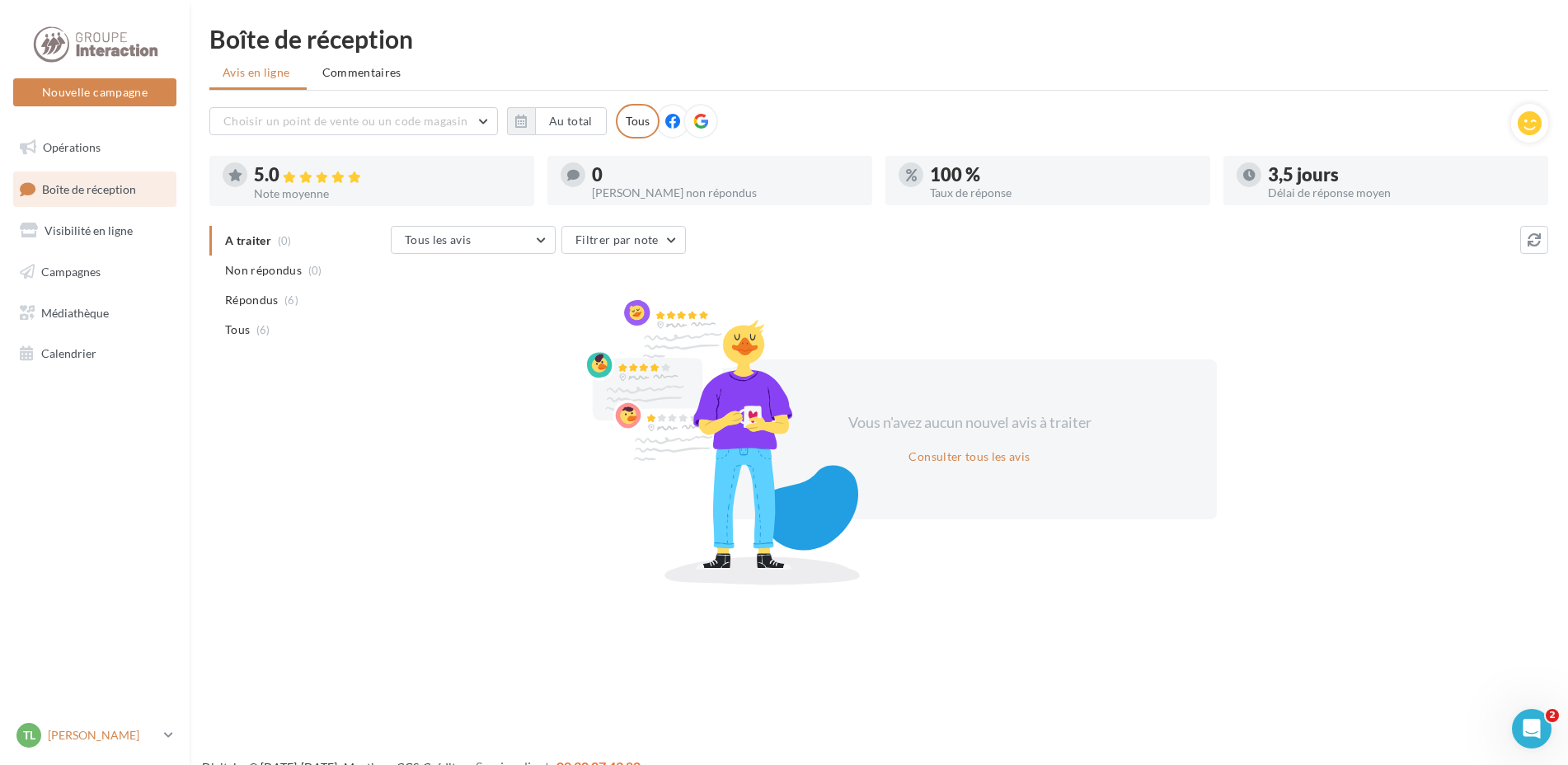
click at [81, 737] on p "[PERSON_NAME]" at bounding box center [102, 735] width 110 height 17
